Goal: Information Seeking & Learning: Learn about a topic

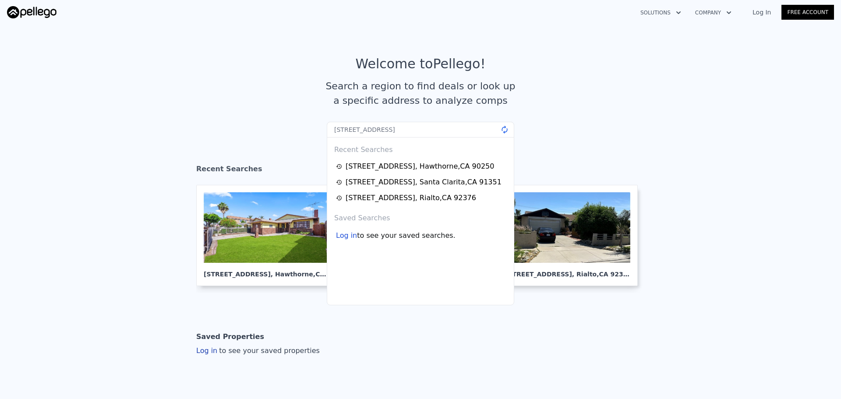
type input "[STREET_ADDRESS]"
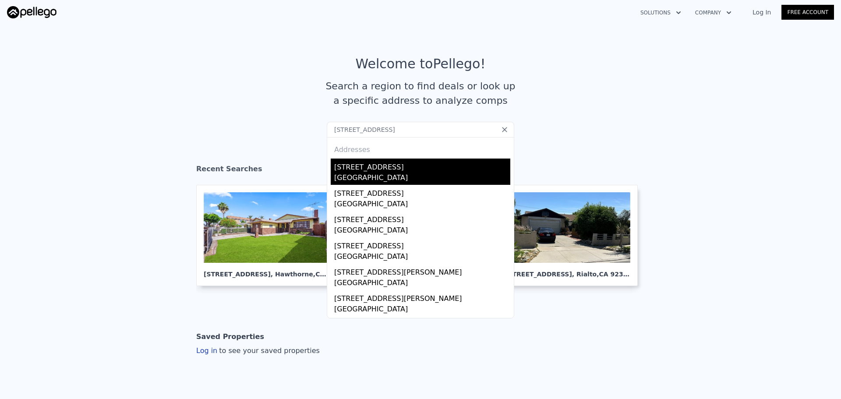
click at [377, 170] on div "[STREET_ADDRESS]" at bounding box center [422, 166] width 176 height 14
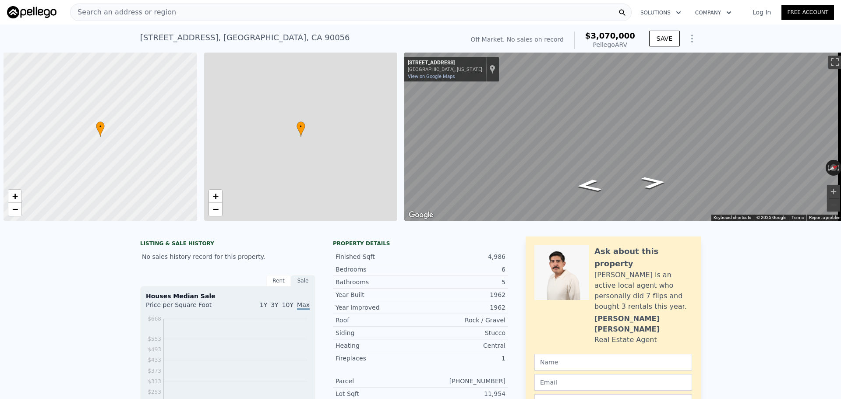
scroll to position [0, 4]
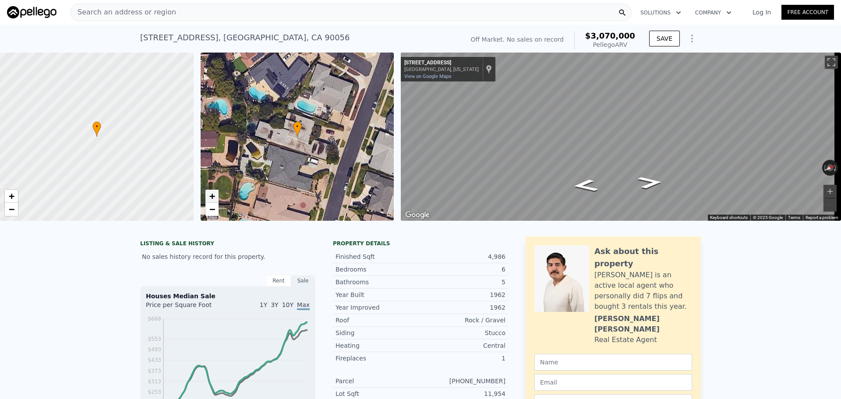
click at [214, 195] on span "+" at bounding box center [212, 196] width 6 height 11
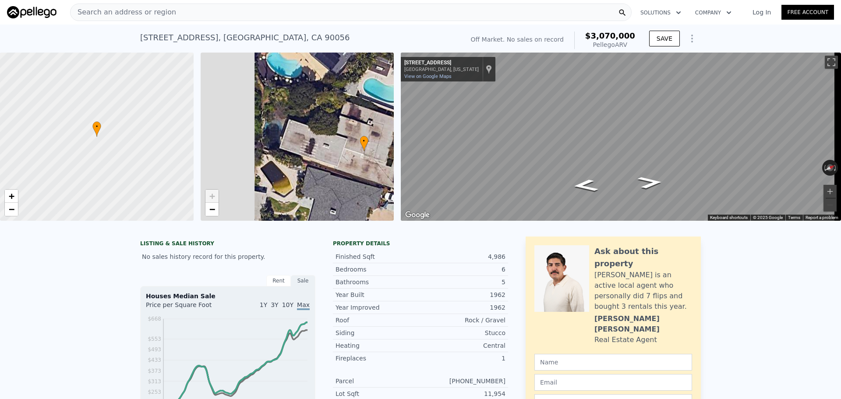
drag, startPoint x: 294, startPoint y: 157, endPoint x: 320, endPoint y: 157, distance: 25.9
click at [320, 157] on div "• + −" at bounding box center [298, 137] width 194 height 168
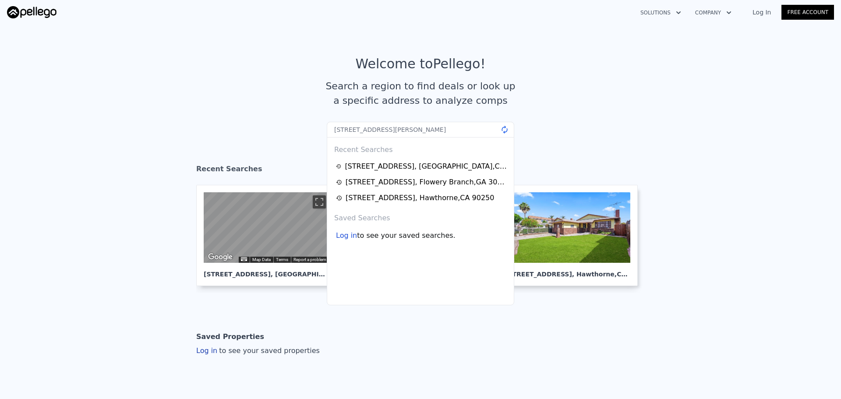
type input "[STREET_ADDRESS][PERSON_NAME]"
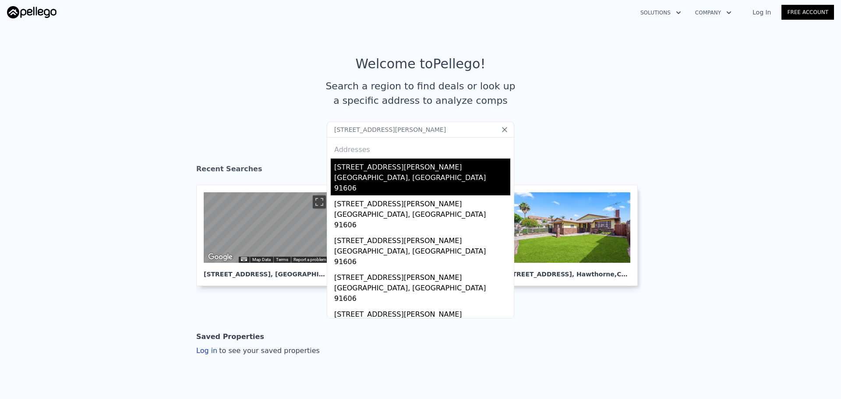
click at [367, 174] on div "[GEOGRAPHIC_DATA], [GEOGRAPHIC_DATA] 91606" at bounding box center [422, 184] width 176 height 23
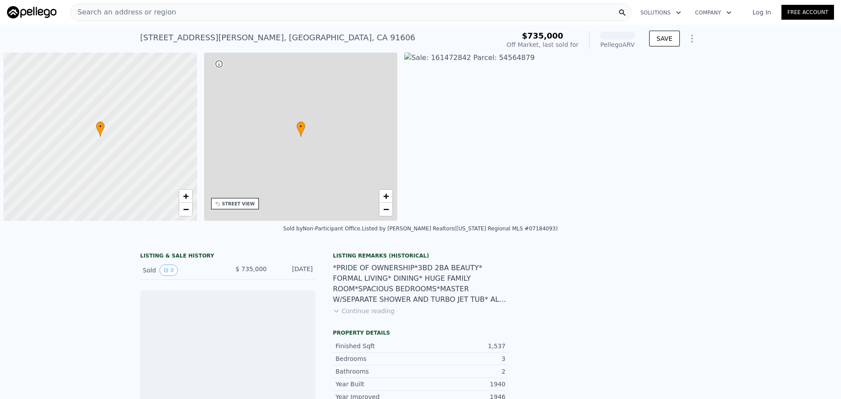
scroll to position [0, 4]
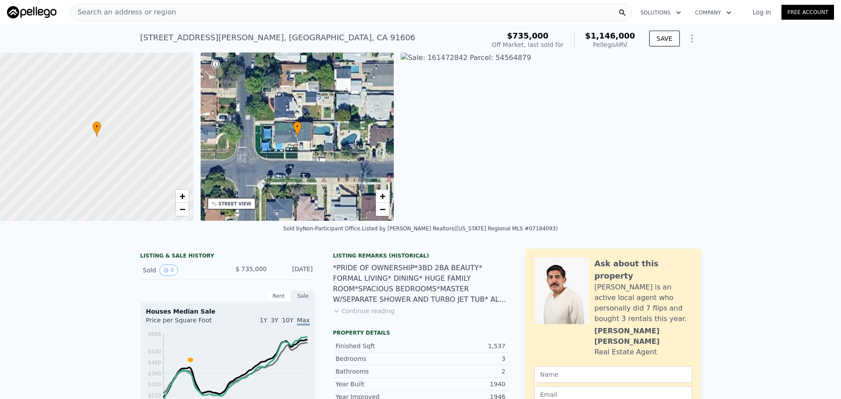
click at [269, 14] on div "Search an address or region" at bounding box center [351, 13] width 562 height 18
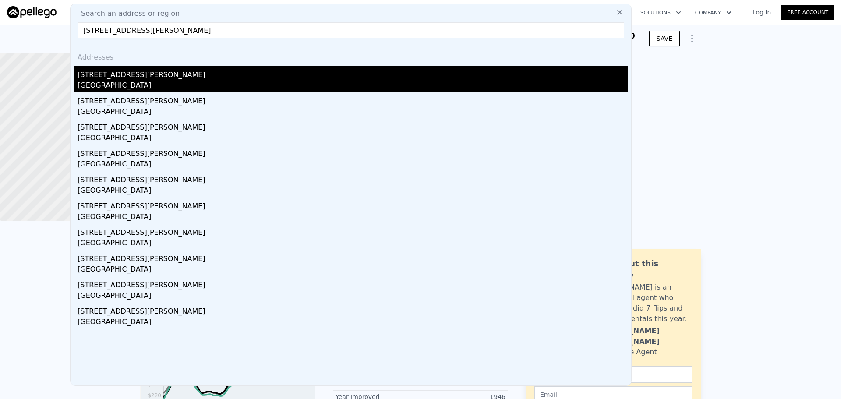
type input "[STREET_ADDRESS][PERSON_NAME]"
click at [195, 78] on div "[STREET_ADDRESS][PERSON_NAME]" at bounding box center [353, 73] width 550 height 14
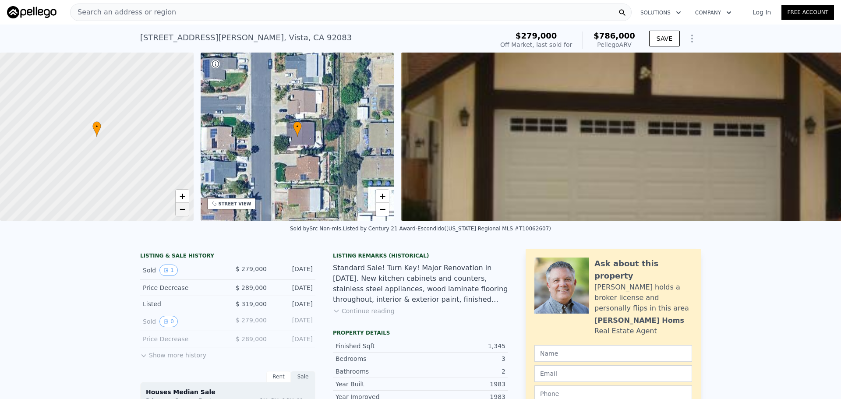
click at [177, 205] on link "−" at bounding box center [182, 209] width 13 height 13
click at [179, 206] on link "−" at bounding box center [182, 209] width 13 height 13
drag, startPoint x: 98, startPoint y: 150, endPoint x: 138, endPoint y: 202, distance: 65.3
click at [138, 202] on div at bounding box center [97, 137] width 232 height 202
click at [271, 6] on div "Search an address or region" at bounding box center [351, 13] width 562 height 18
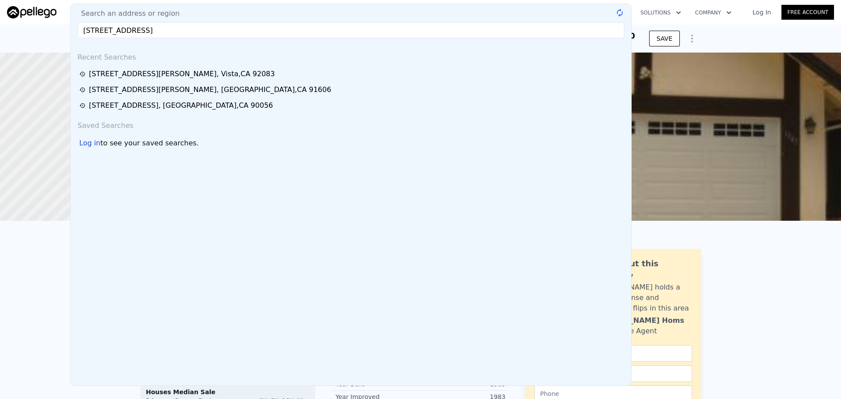
type input "[STREET_ADDRESS]"
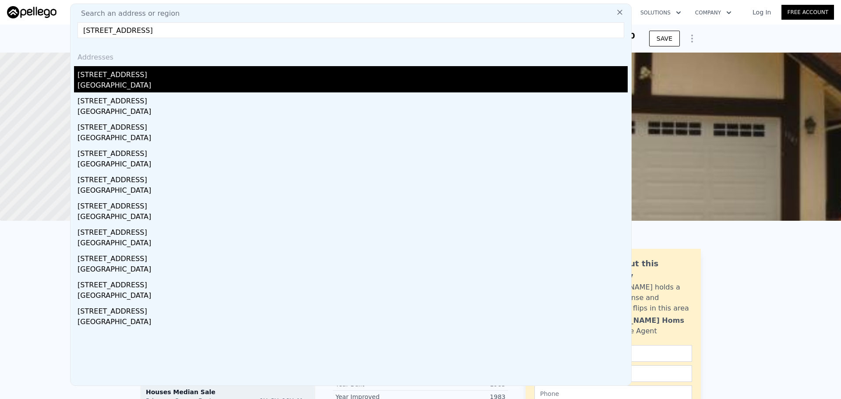
click at [150, 78] on div "[STREET_ADDRESS]" at bounding box center [353, 73] width 550 height 14
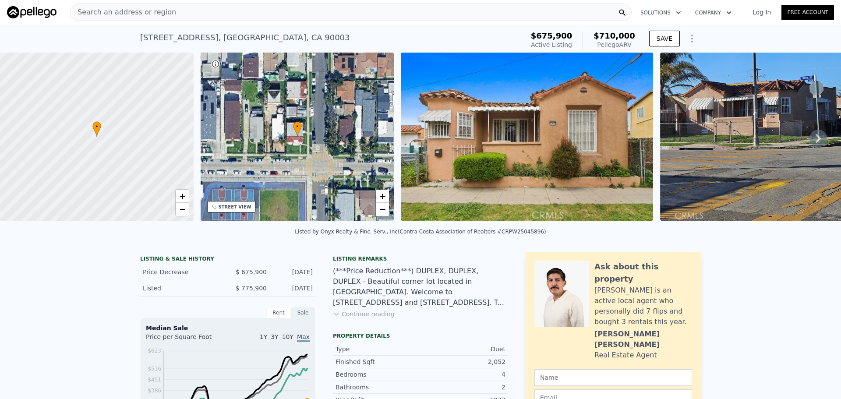
click at [224, 210] on div "STREET VIEW" at bounding box center [232, 206] width 48 height 11
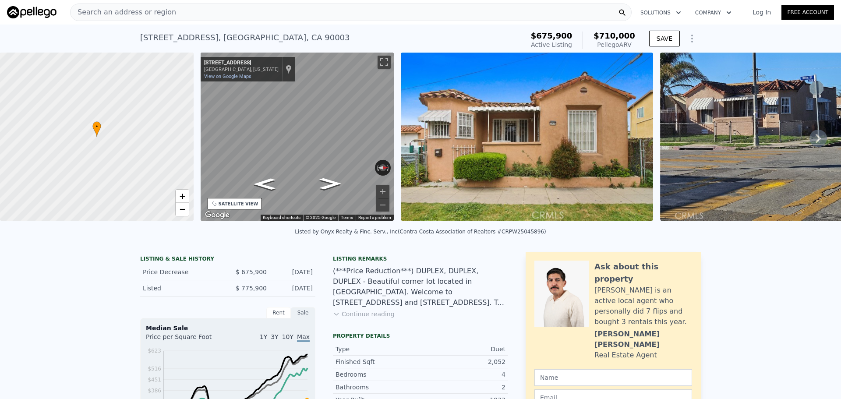
click at [223, 9] on div "Search an address or region" at bounding box center [351, 13] width 562 height 18
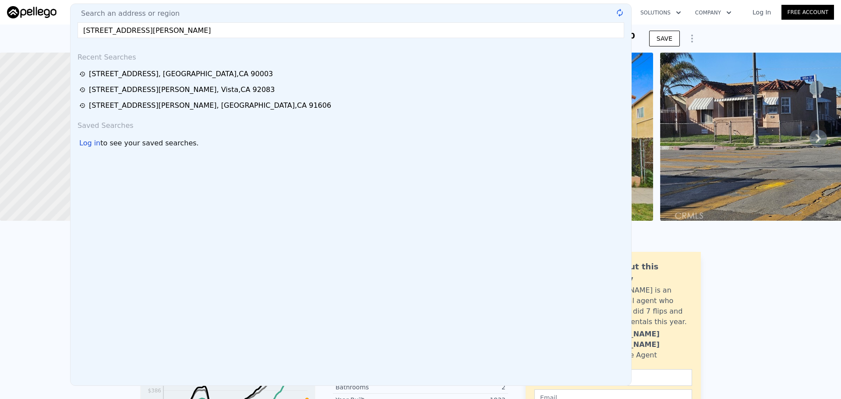
type input "[STREET_ADDRESS][PERSON_NAME]"
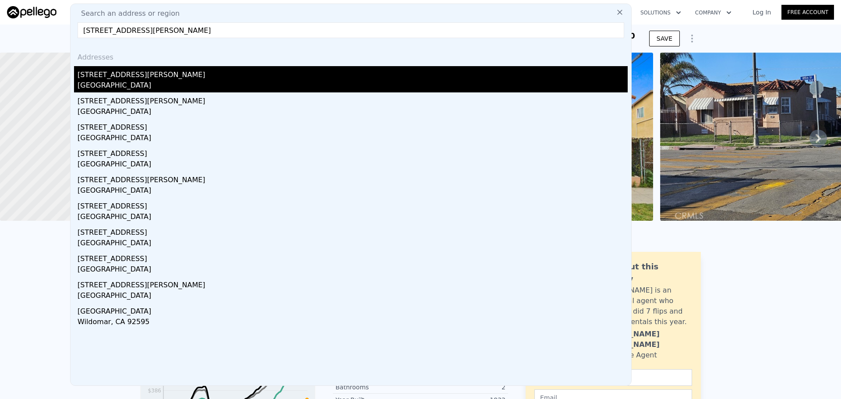
click at [192, 73] on div "[STREET_ADDRESS][PERSON_NAME]" at bounding box center [353, 73] width 550 height 14
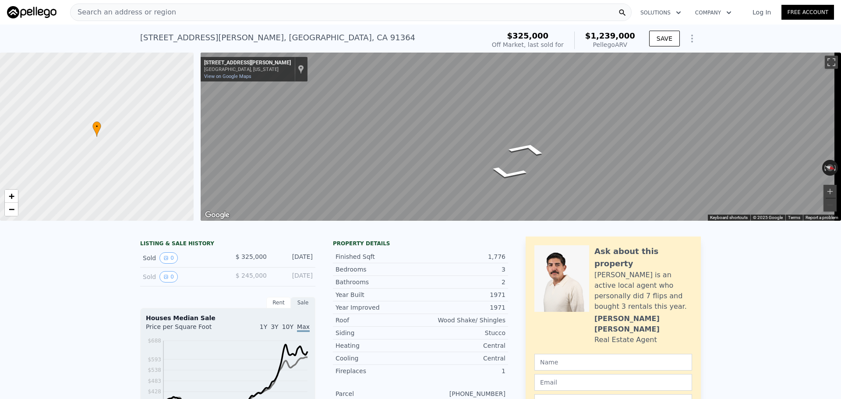
click at [357, 10] on div "Search an address or region" at bounding box center [351, 13] width 562 height 18
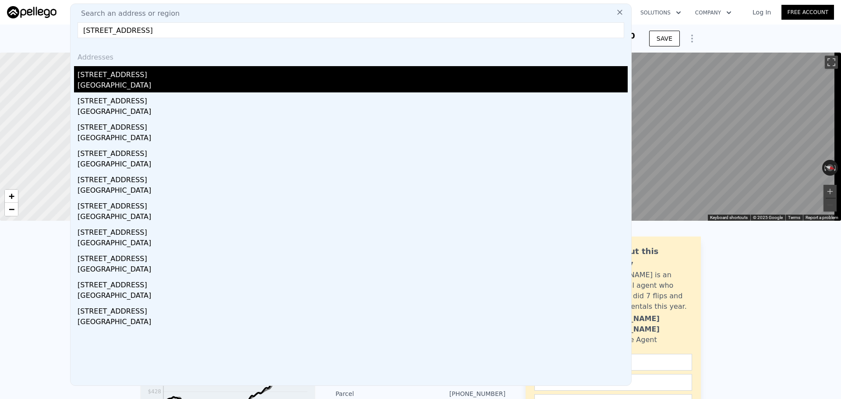
type input "[STREET_ADDRESS]"
click at [163, 78] on div "[STREET_ADDRESS]" at bounding box center [353, 73] width 550 height 14
